Goal: Information Seeking & Learning: Find specific fact

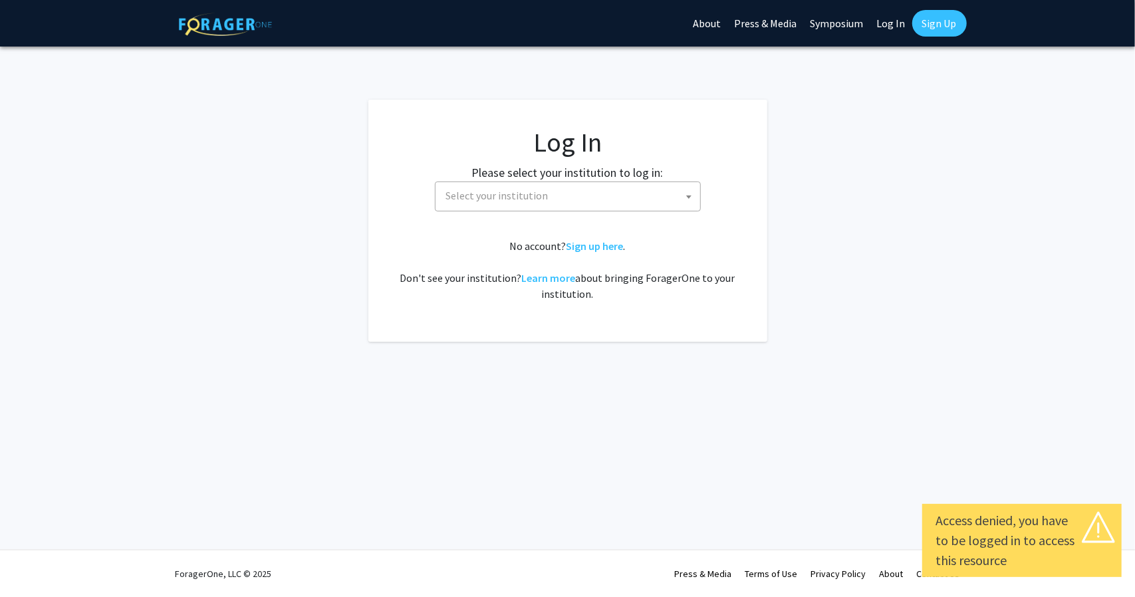
click at [623, 188] on span "Select your institution" at bounding box center [570, 195] width 259 height 27
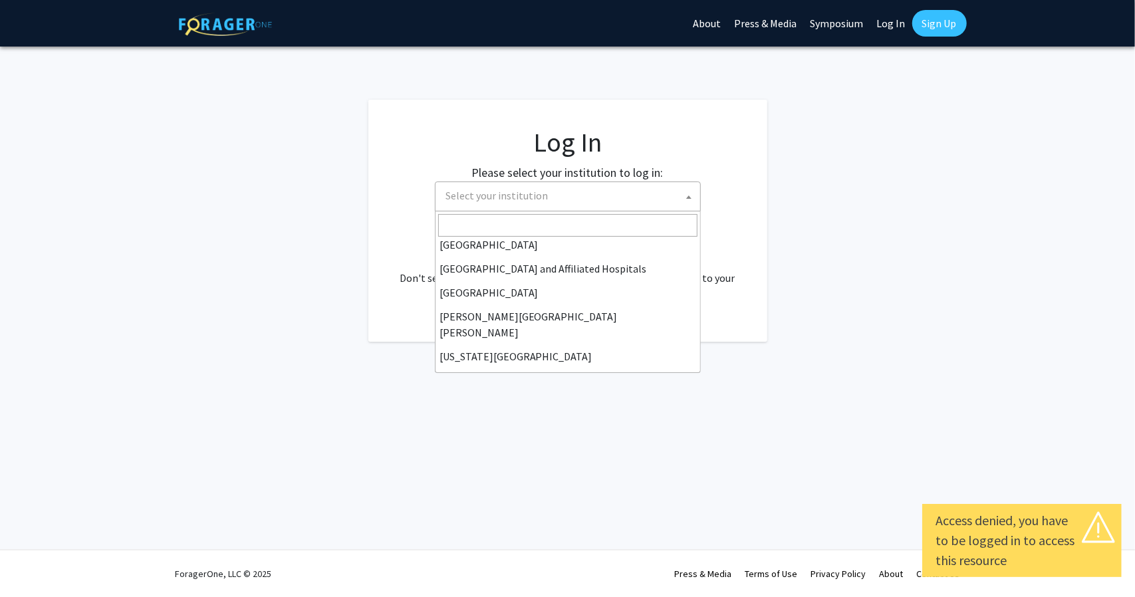
scroll to position [199, 0]
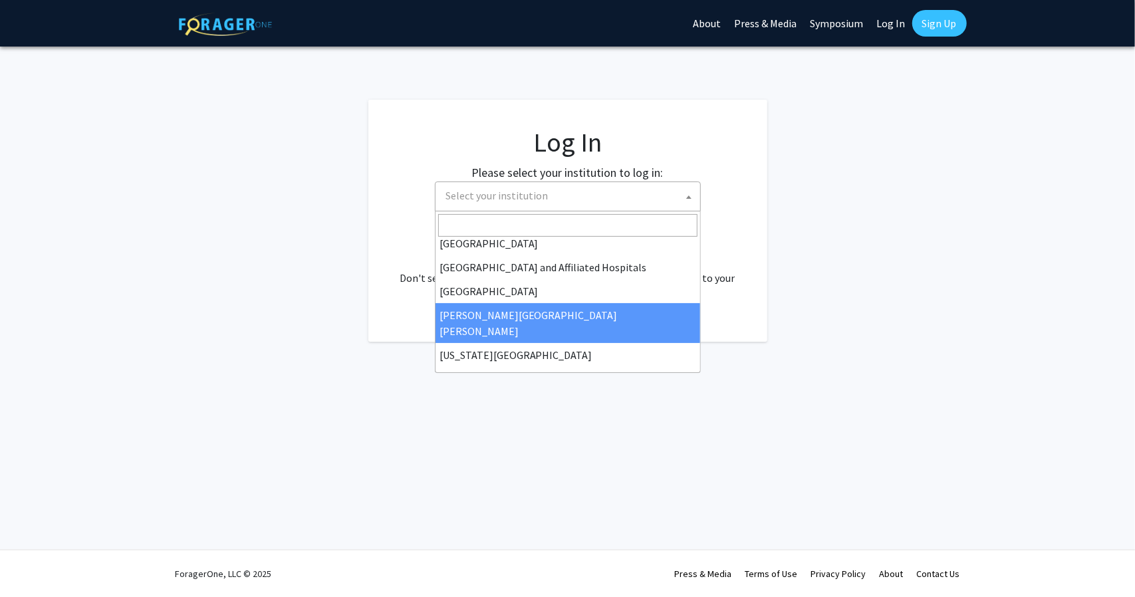
select select "1"
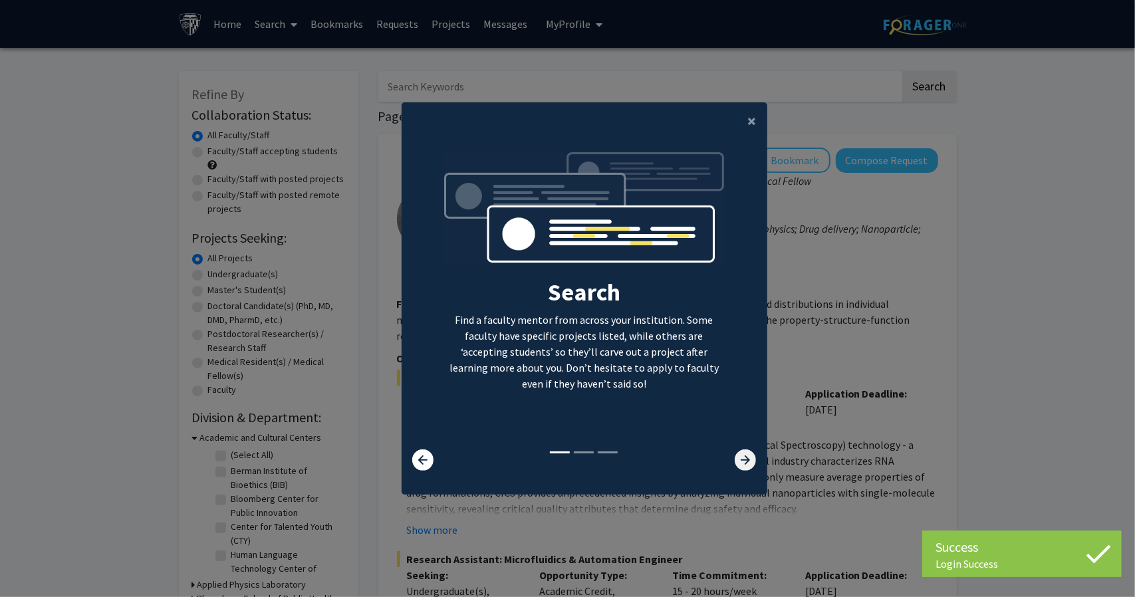
click at [743, 461] on icon at bounding box center [745, 459] width 21 height 21
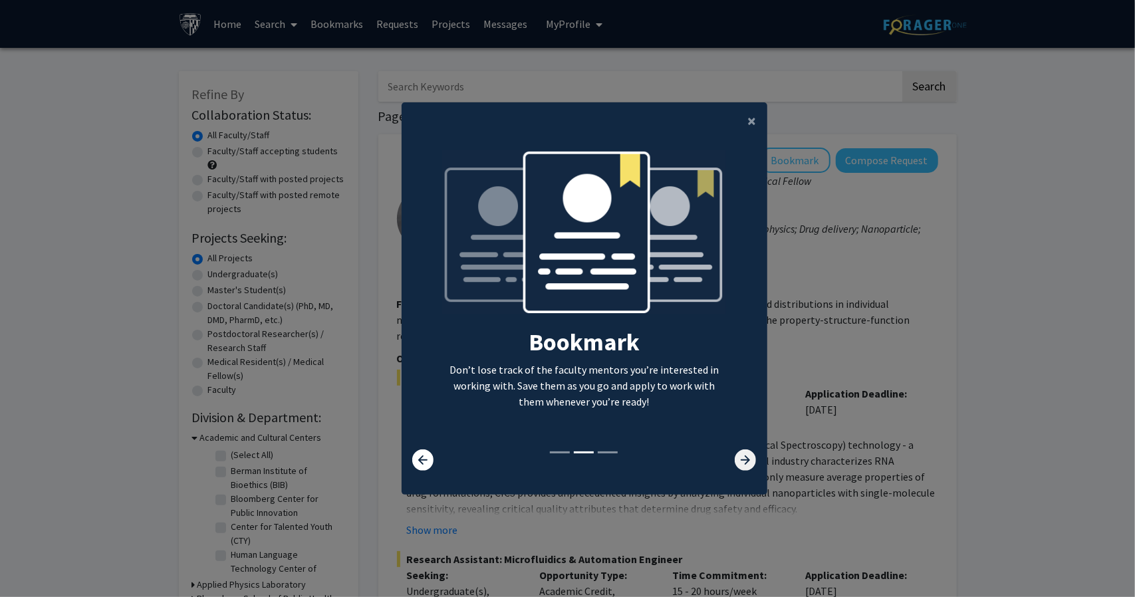
click at [743, 461] on icon at bounding box center [745, 459] width 21 height 21
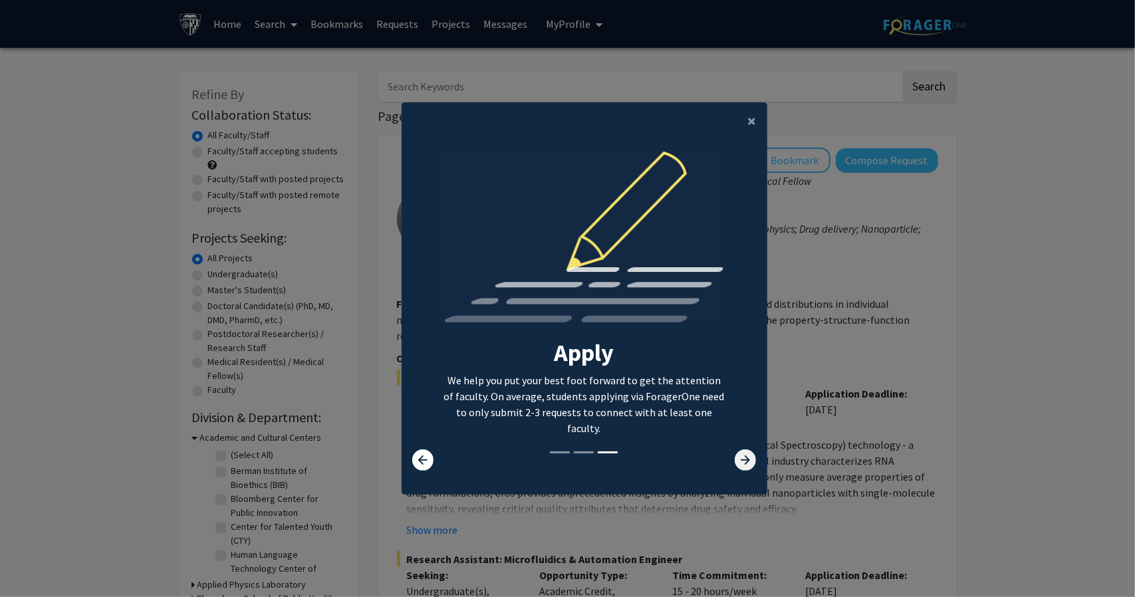
click at [739, 463] on icon at bounding box center [745, 459] width 21 height 21
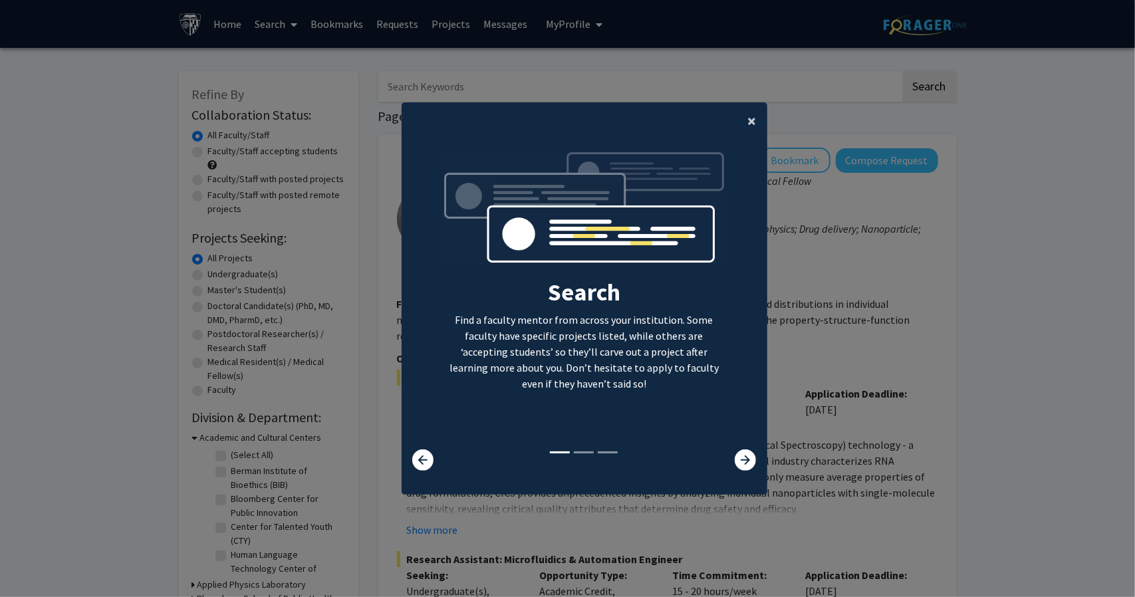
click at [751, 122] on span "×" at bounding box center [752, 120] width 9 height 21
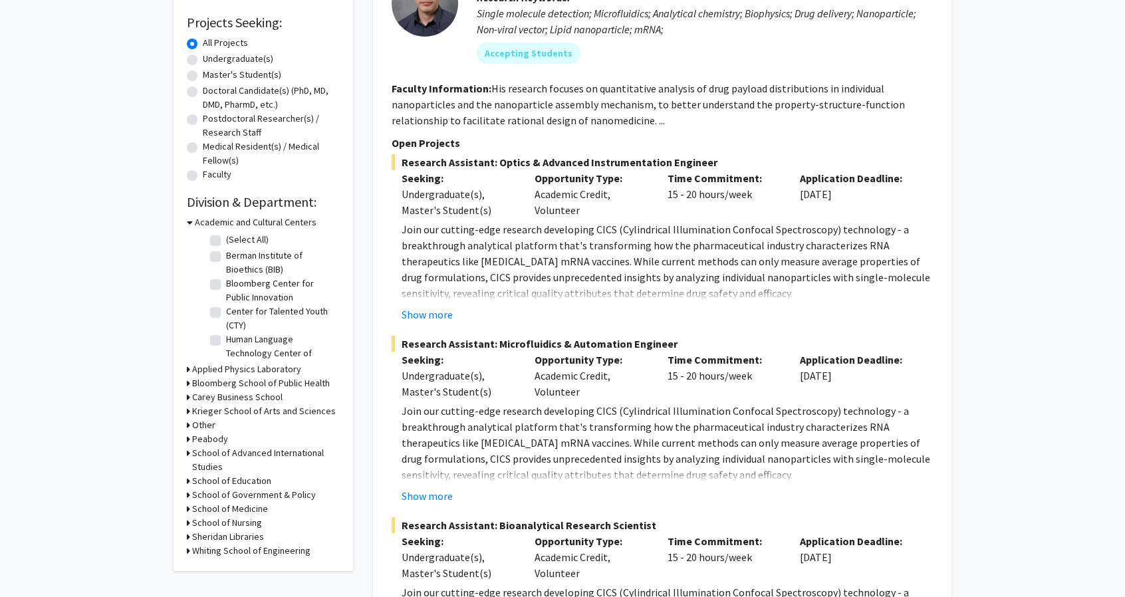
scroll to position [266, 0]
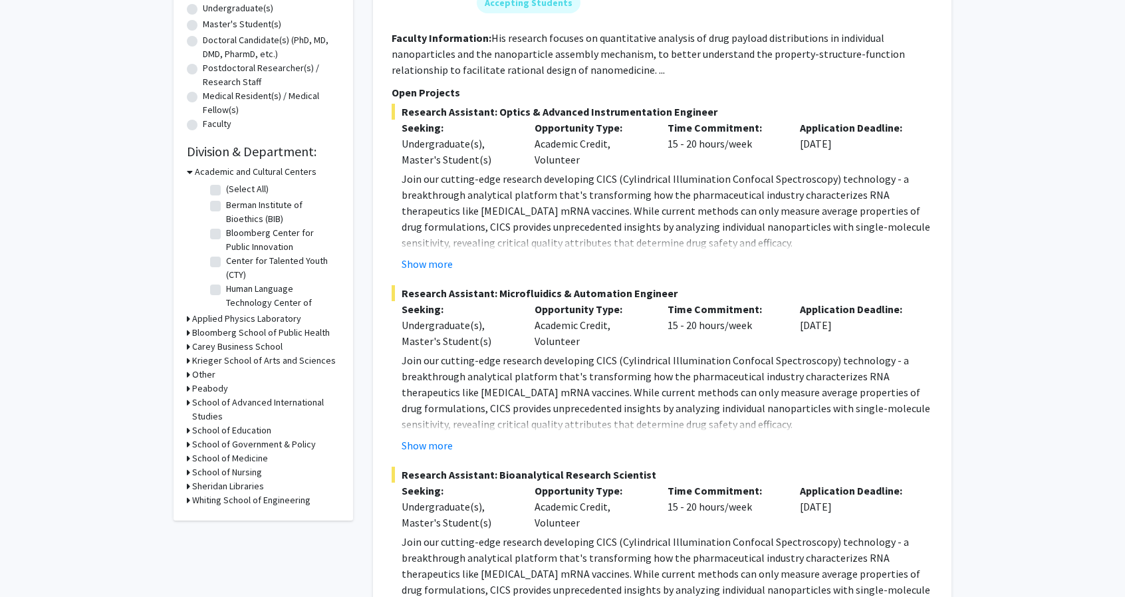
click at [192, 473] on h3 "School of Nursing" at bounding box center [227, 472] width 70 height 14
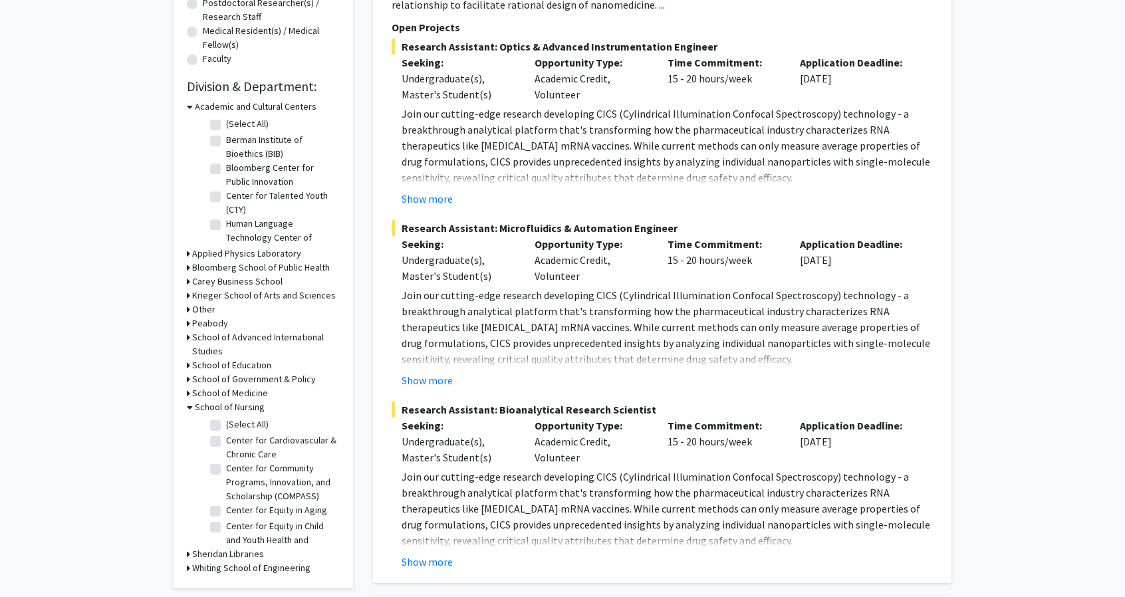
scroll to position [332, 0]
click at [226, 426] on label "(Select All)" at bounding box center [247, 423] width 43 height 14
click at [226, 425] on input "(Select All)" at bounding box center [230, 420] width 9 height 9
checkbox input "true"
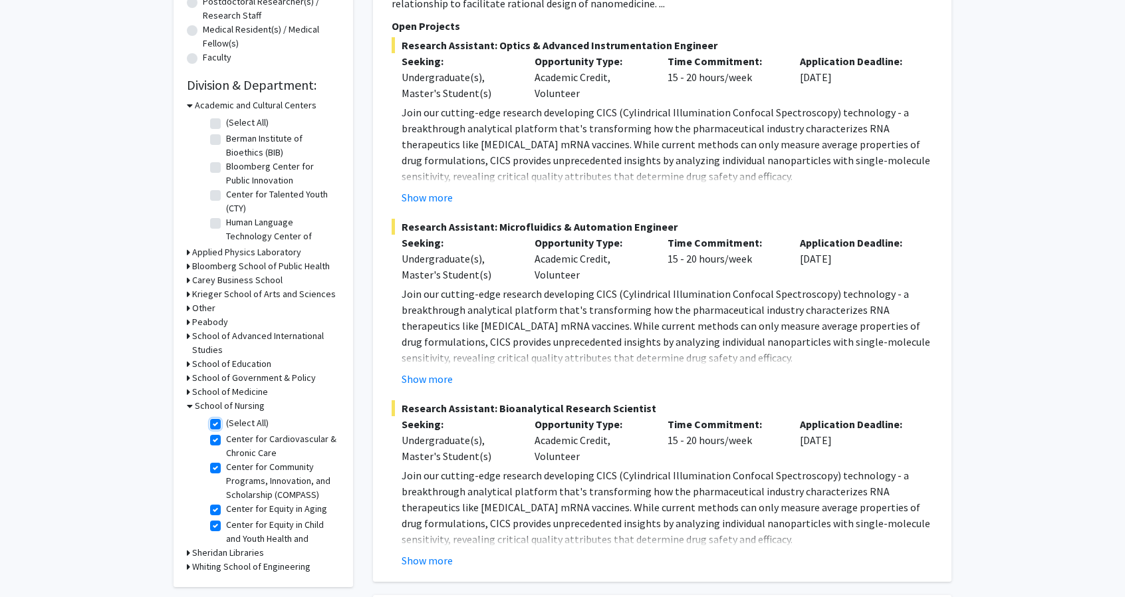
checkbox input "true"
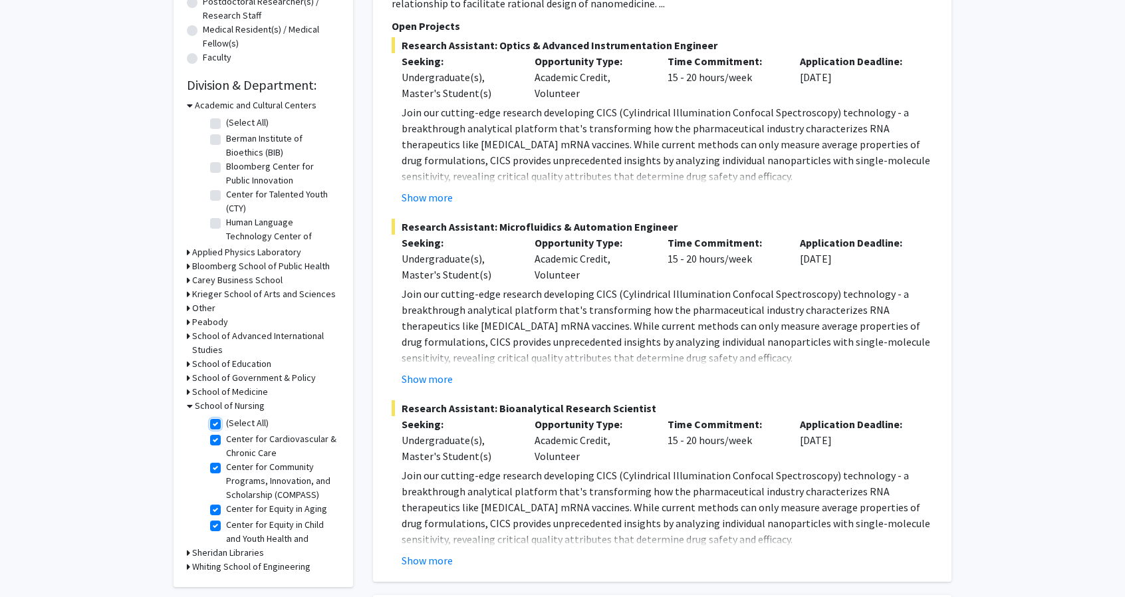
checkbox input "true"
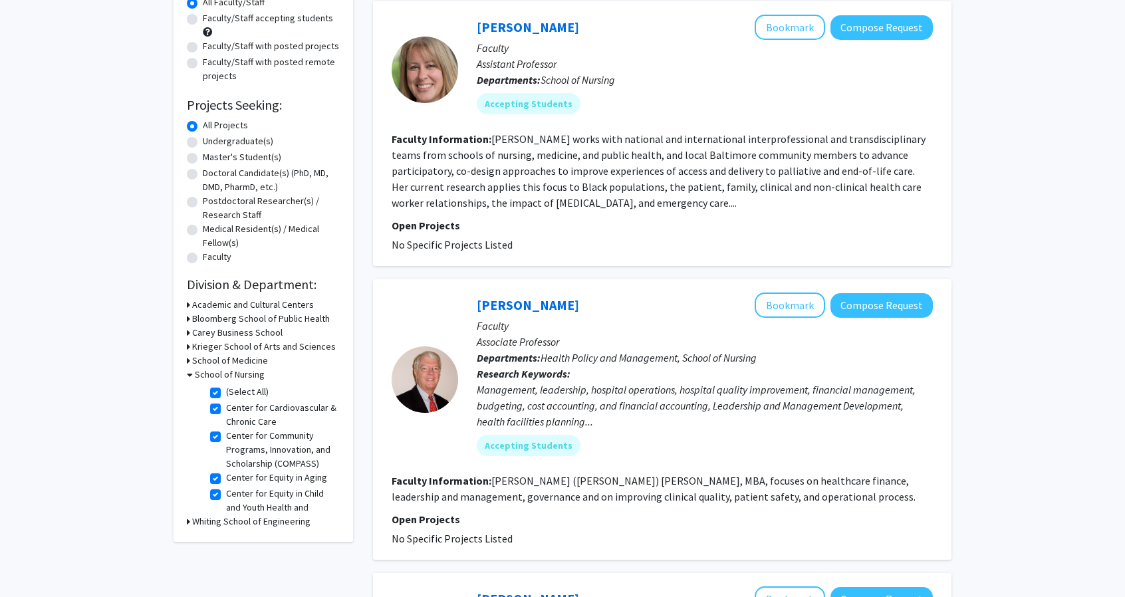
click at [226, 393] on label "(Select All)" at bounding box center [247, 392] width 43 height 14
click at [226, 393] on input "(Select All)" at bounding box center [230, 389] width 9 height 9
checkbox input "false"
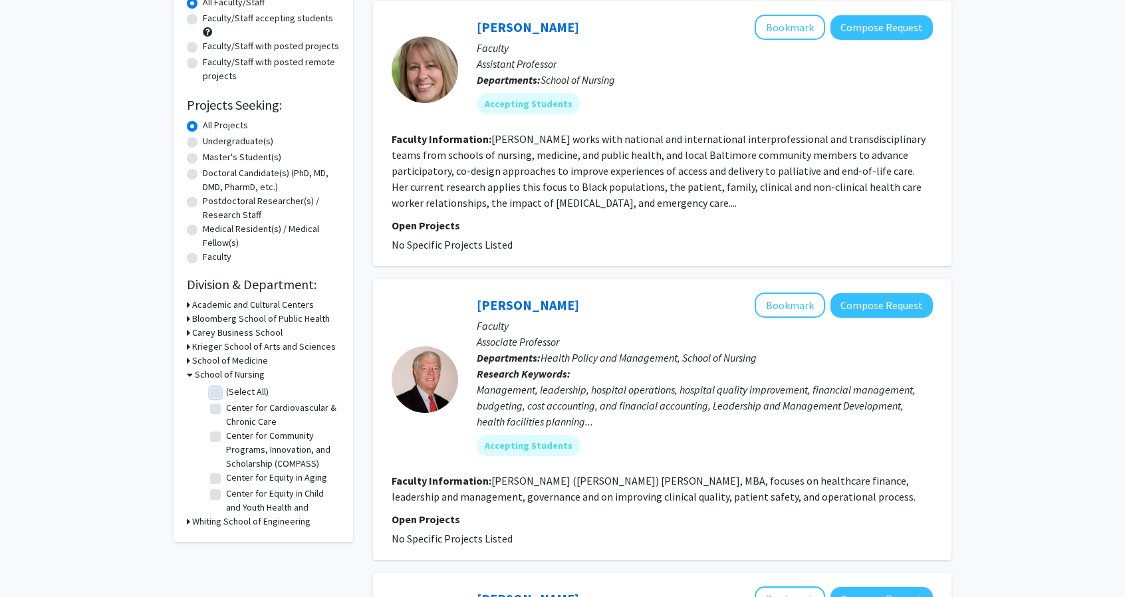
checkbox input "false"
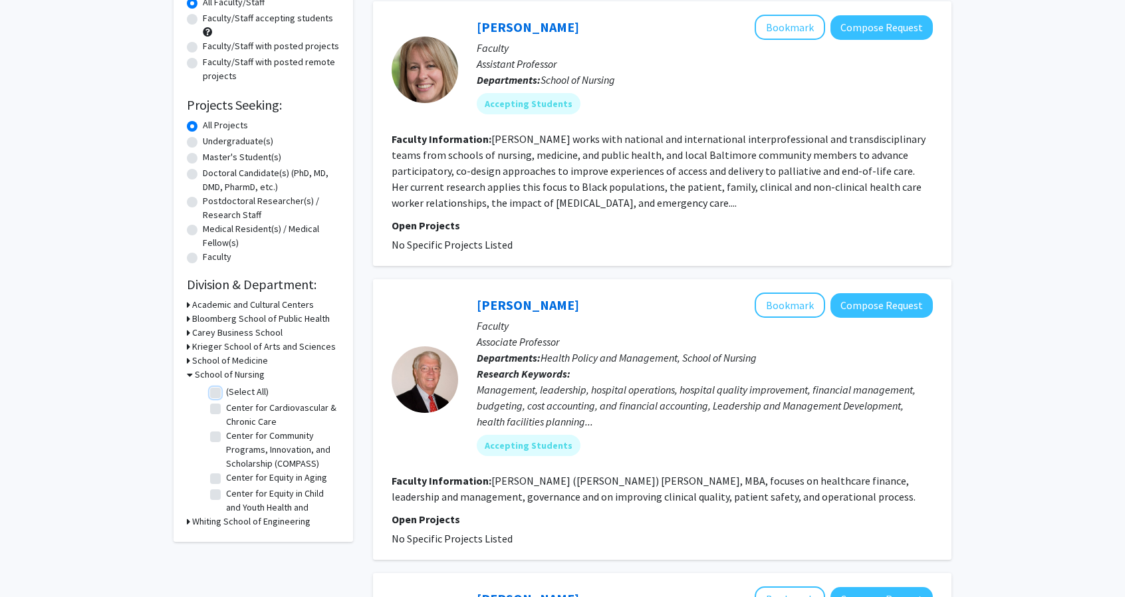
checkbox input "false"
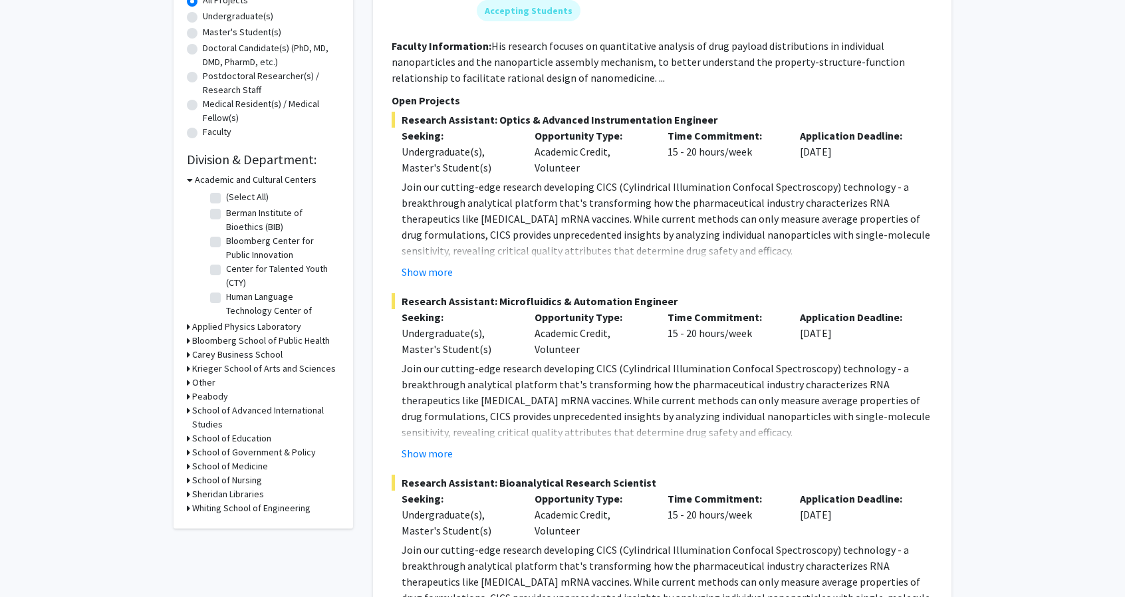
scroll to position [266, 0]
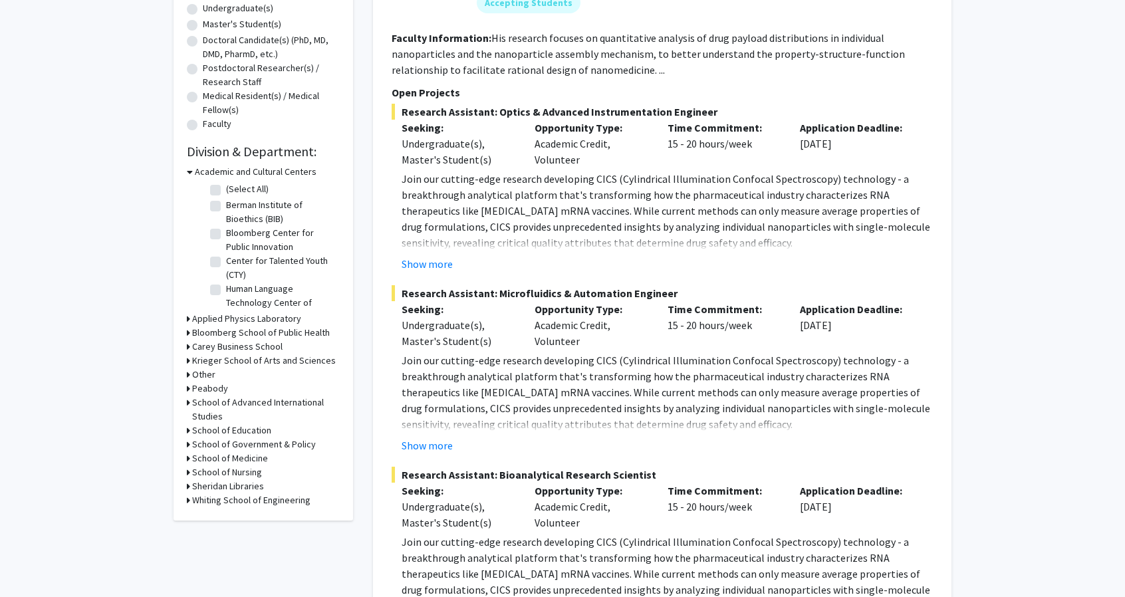
click at [190, 472] on div "School of Nursing" at bounding box center [263, 472] width 153 height 14
click at [198, 171] on h3 "Academic and Cultural Centers" at bounding box center [256, 172] width 122 height 14
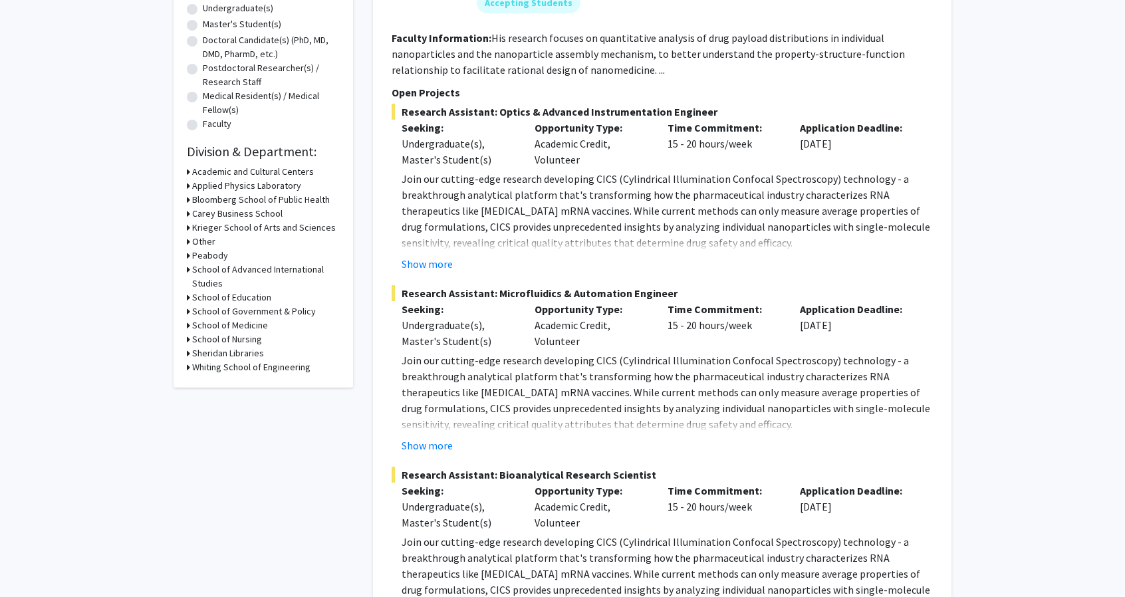
click at [201, 337] on h3 "School of Nursing" at bounding box center [227, 339] width 70 height 14
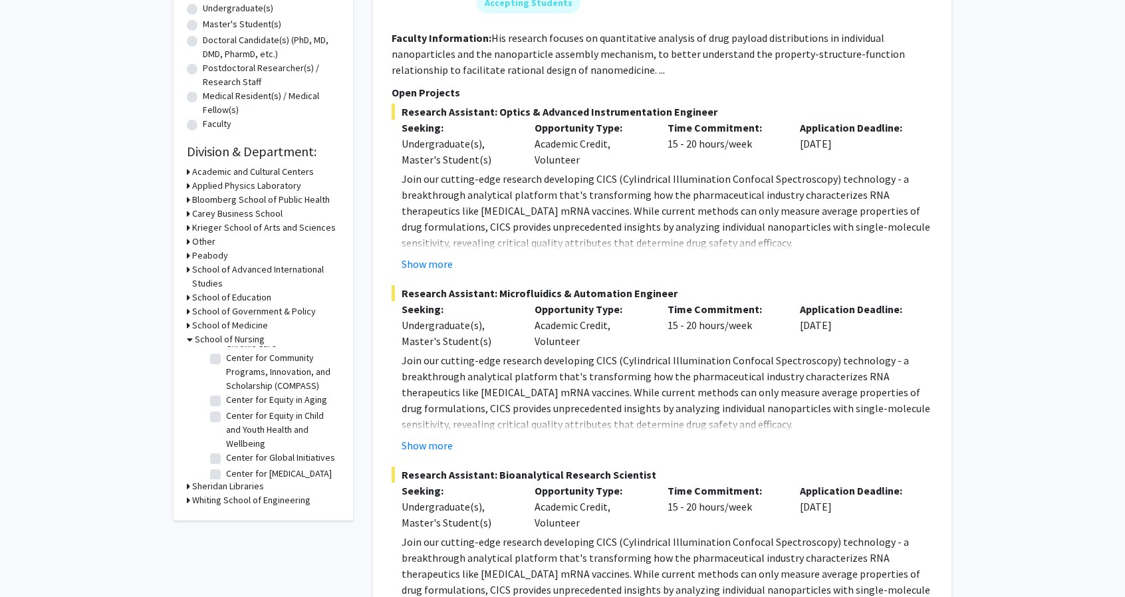
scroll to position [66, 0]
click at [226, 383] on label "Center for Equity in Aging" at bounding box center [276, 376] width 101 height 14
click at [226, 378] on input "Center for Equity in Aging" at bounding box center [230, 373] width 9 height 9
checkbox input "true"
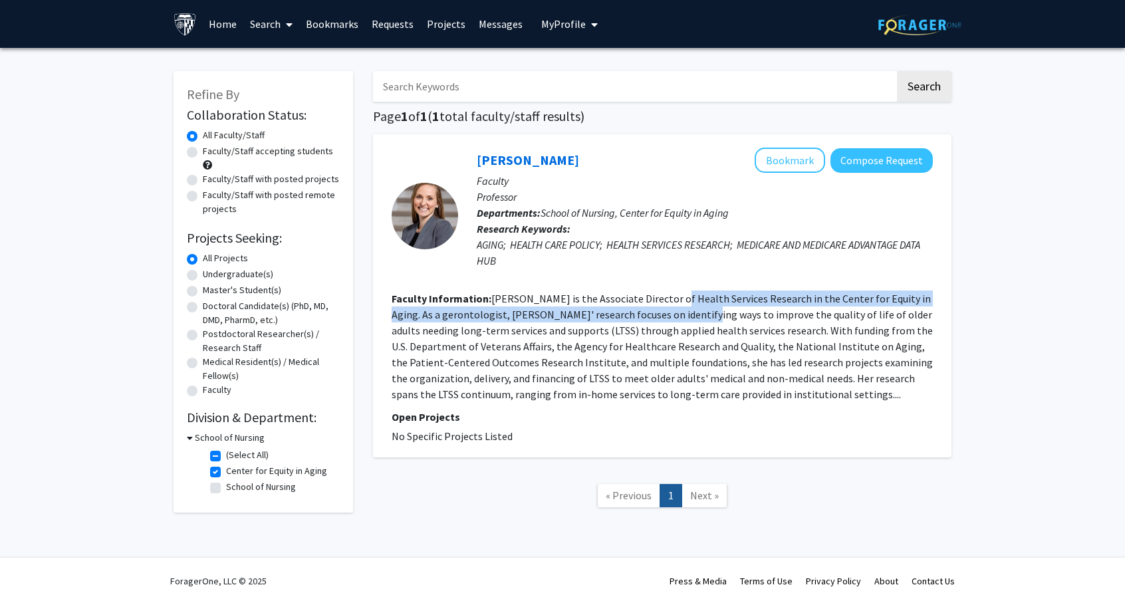
drag, startPoint x: 665, startPoint y: 292, endPoint x: 661, endPoint y: 311, distance: 19.0
click at [661, 311] on fg-read-more "[PERSON_NAME] is the Associate Director of Health Services Research in the Cent…" at bounding box center [662, 346] width 541 height 109
click at [537, 318] on fg-read-more "[PERSON_NAME] is the Associate Director of Health Services Research in the Cent…" at bounding box center [662, 346] width 541 height 109
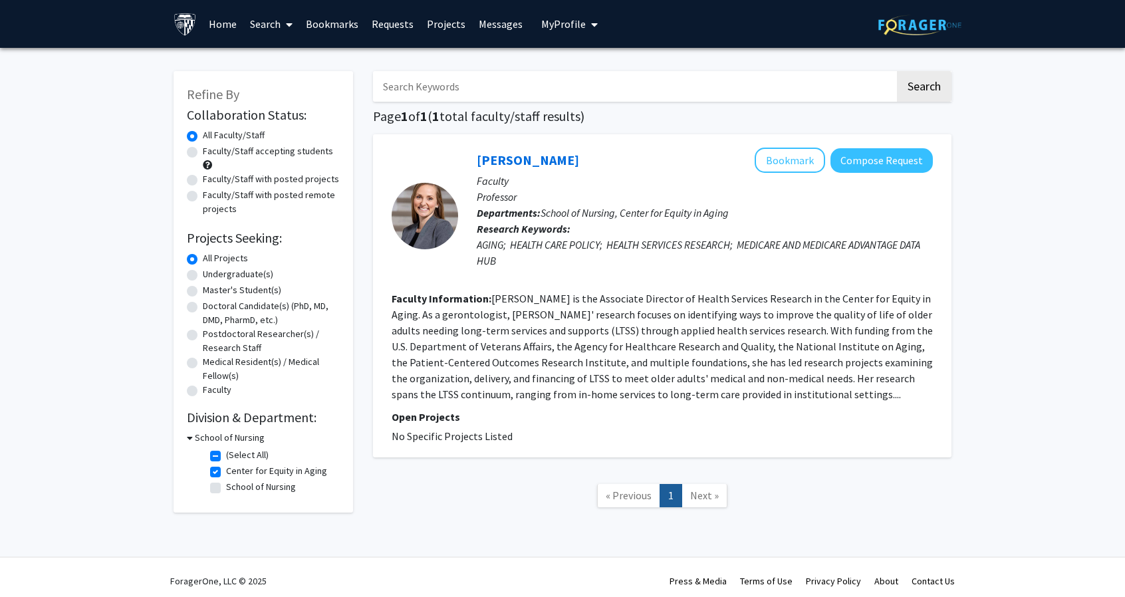
click at [478, 314] on fg-read-more "[PERSON_NAME] is the Associate Director of Health Services Research in the Cent…" at bounding box center [662, 346] width 541 height 109
drag, startPoint x: 470, startPoint y: 314, endPoint x: 412, endPoint y: 314, distance: 57.8
click at [412, 314] on fg-read-more "[PERSON_NAME] is the Associate Director of Health Services Research in the Cent…" at bounding box center [662, 346] width 541 height 109
click at [572, 318] on fg-read-more "[PERSON_NAME] is the Associate Director of Health Services Research in the Cent…" at bounding box center [662, 346] width 541 height 109
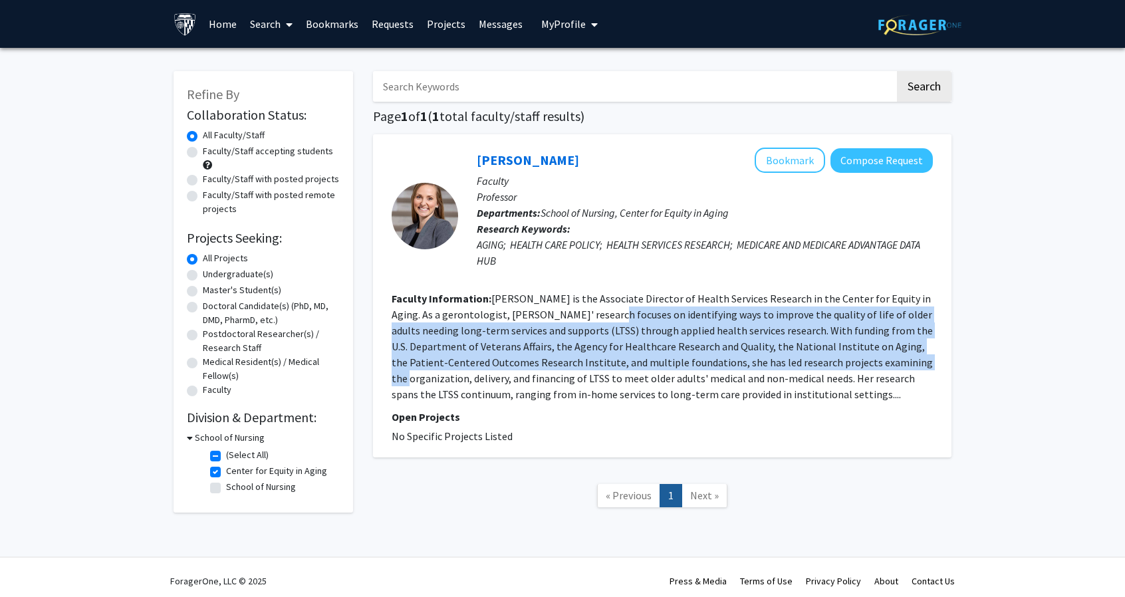
drag, startPoint x: 570, startPoint y: 315, endPoint x: 846, endPoint y: 370, distance: 281.3
click at [846, 370] on section "Faculty Information: [PERSON_NAME] is the Associate Director of Health Services…" at bounding box center [662, 347] width 541 height 112
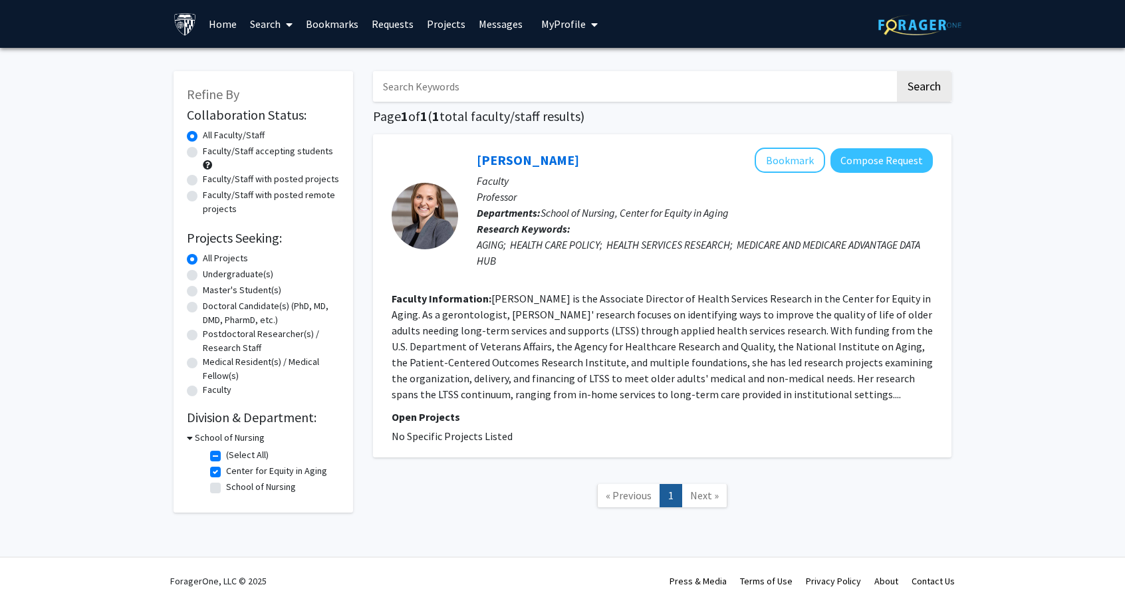
click at [443, 221] on div at bounding box center [425, 216] width 66 height 66
